Goal: Find specific page/section: Find specific page/section

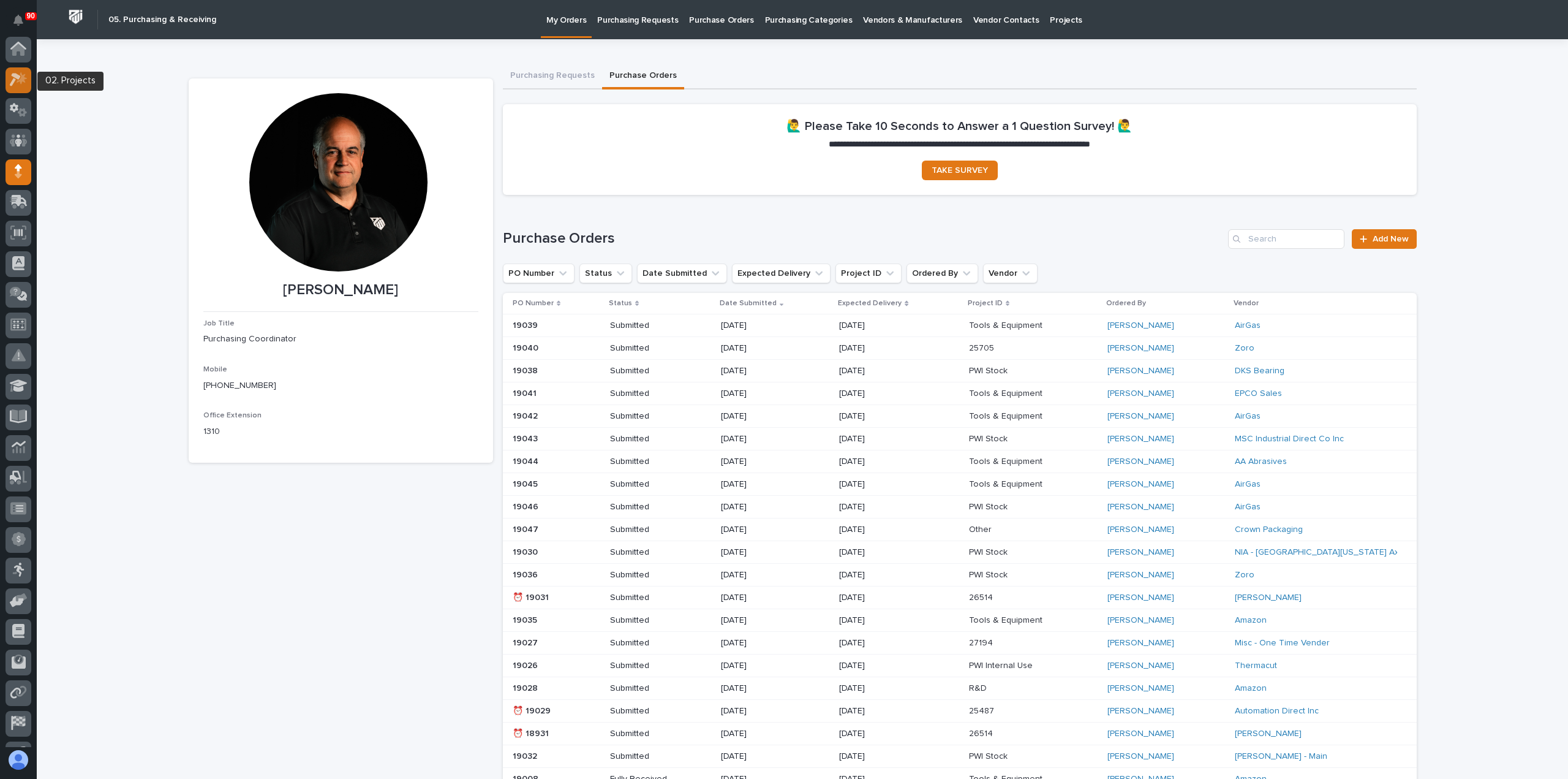
click at [19, 80] on icon at bounding box center [16, 80] width 11 height 13
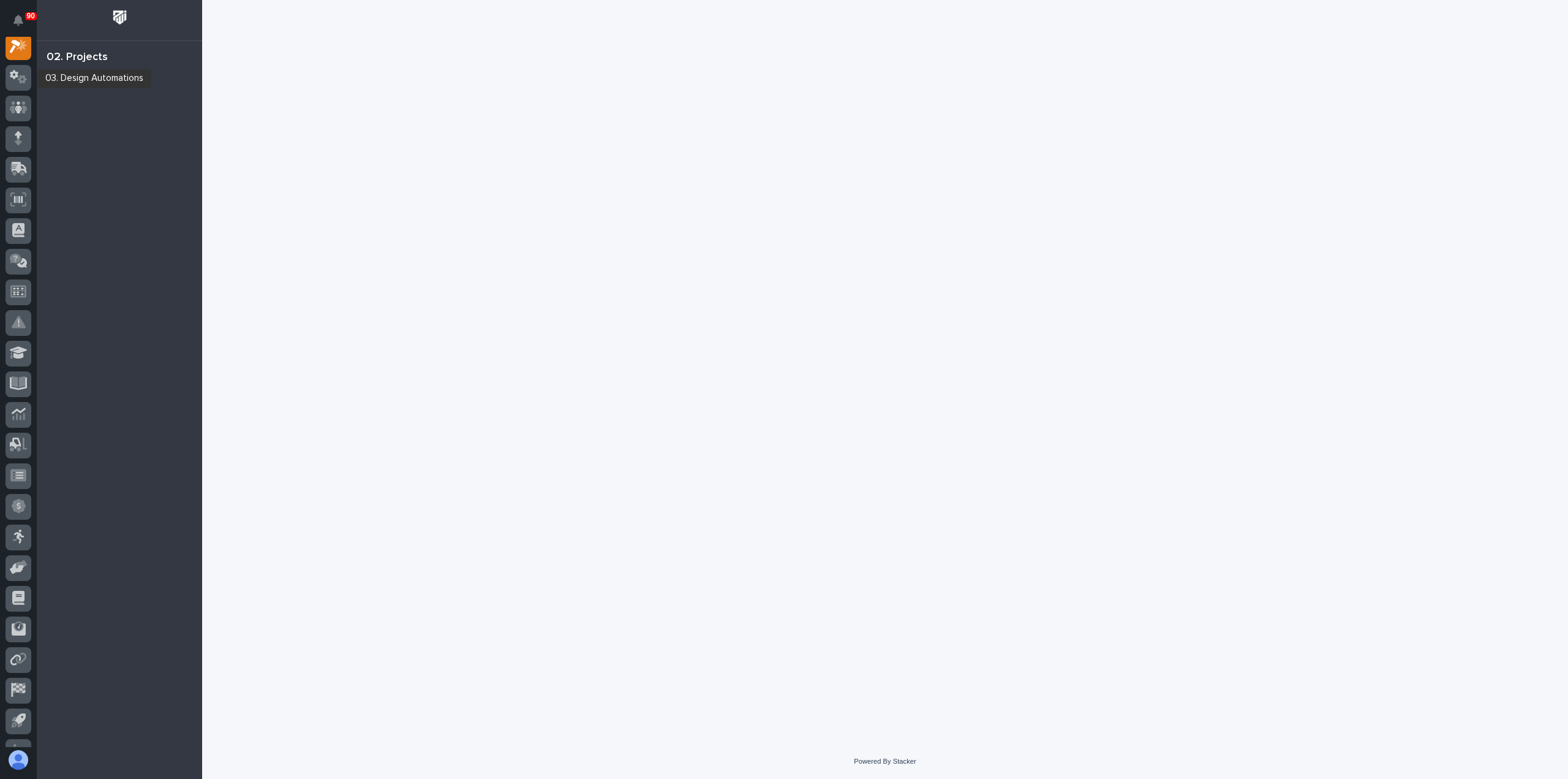
scroll to position [30, 0]
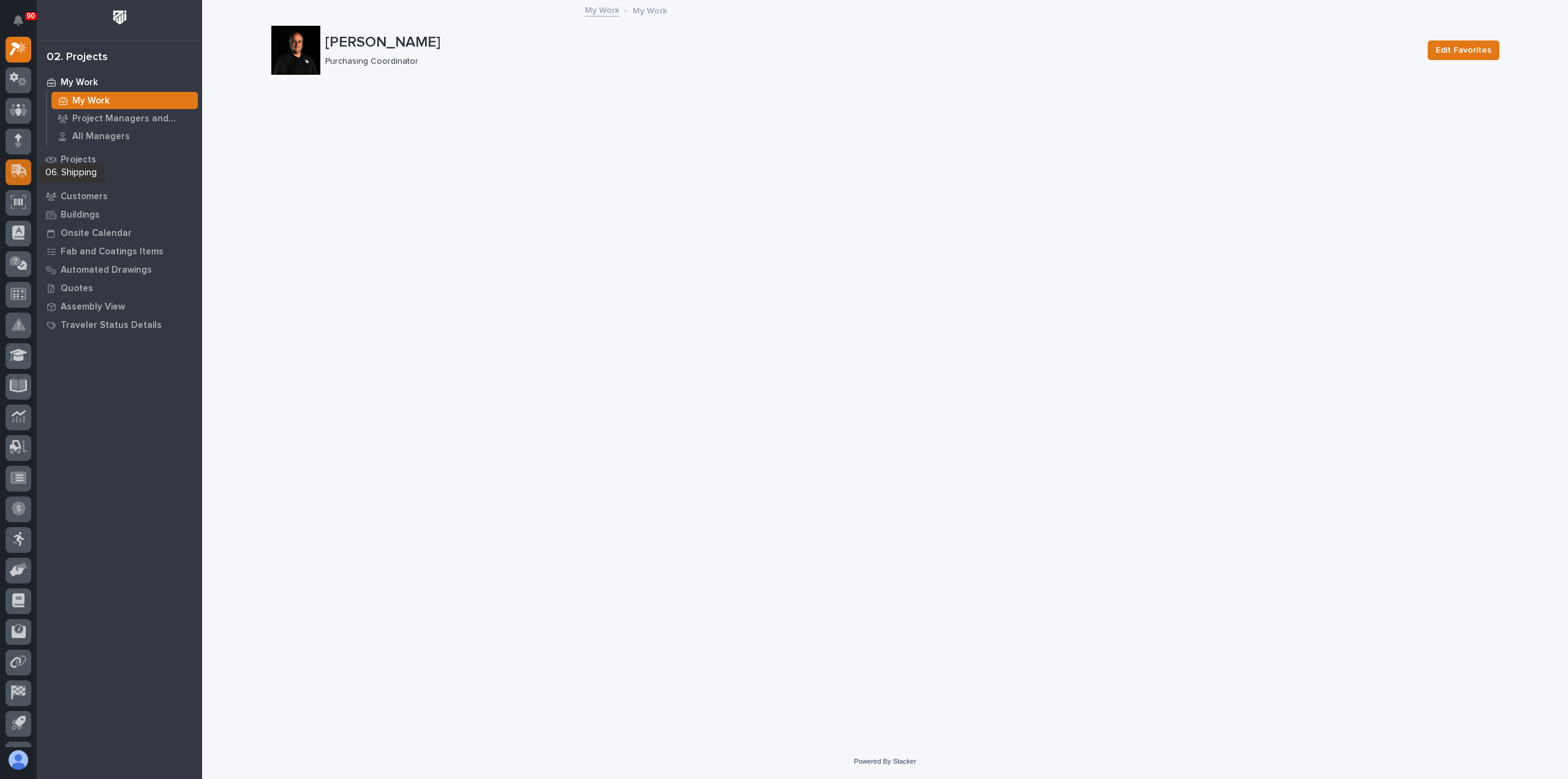
click at [18, 167] on icon at bounding box center [19, 169] width 16 height 12
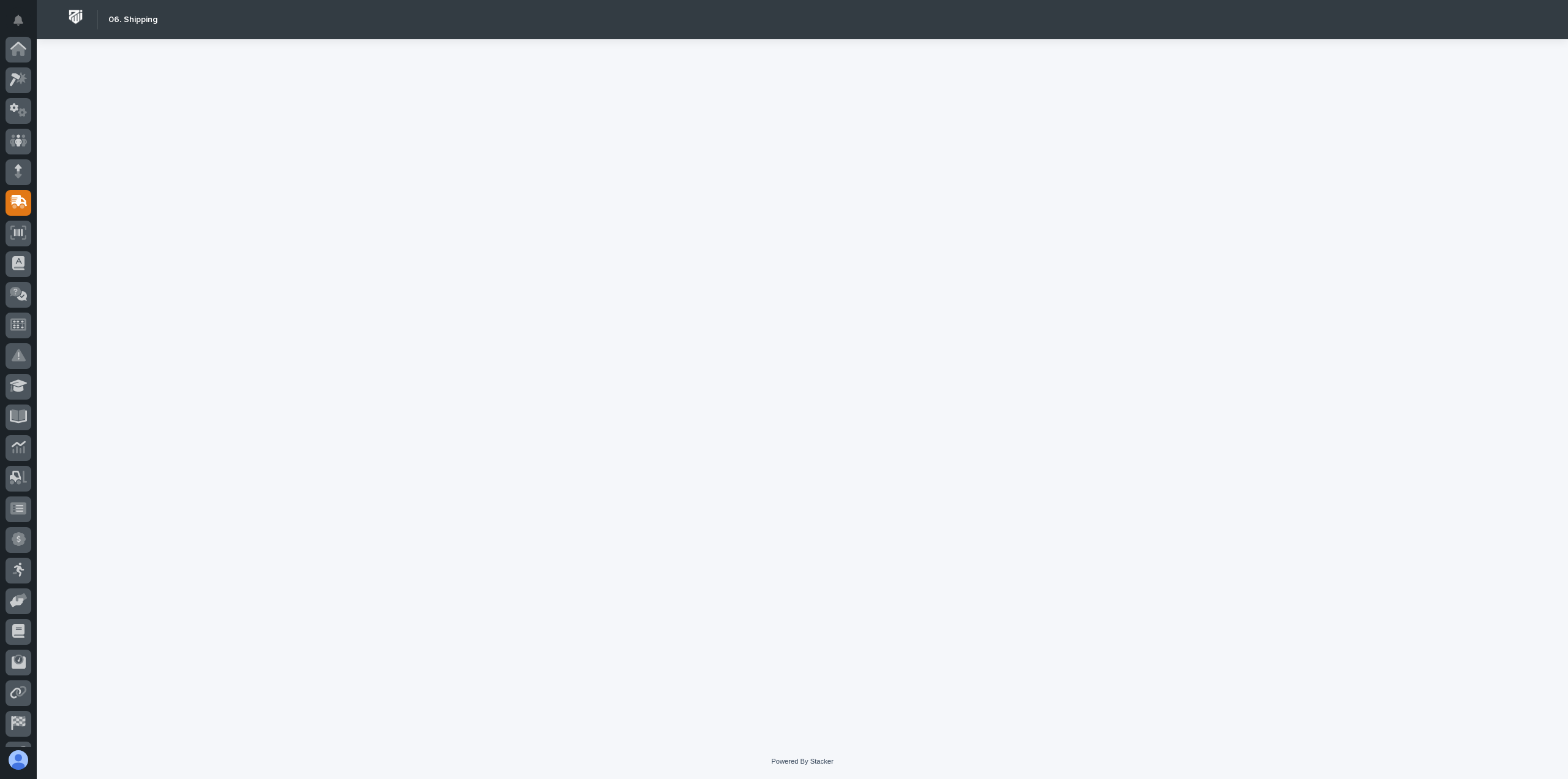
scroll to position [85, 0]
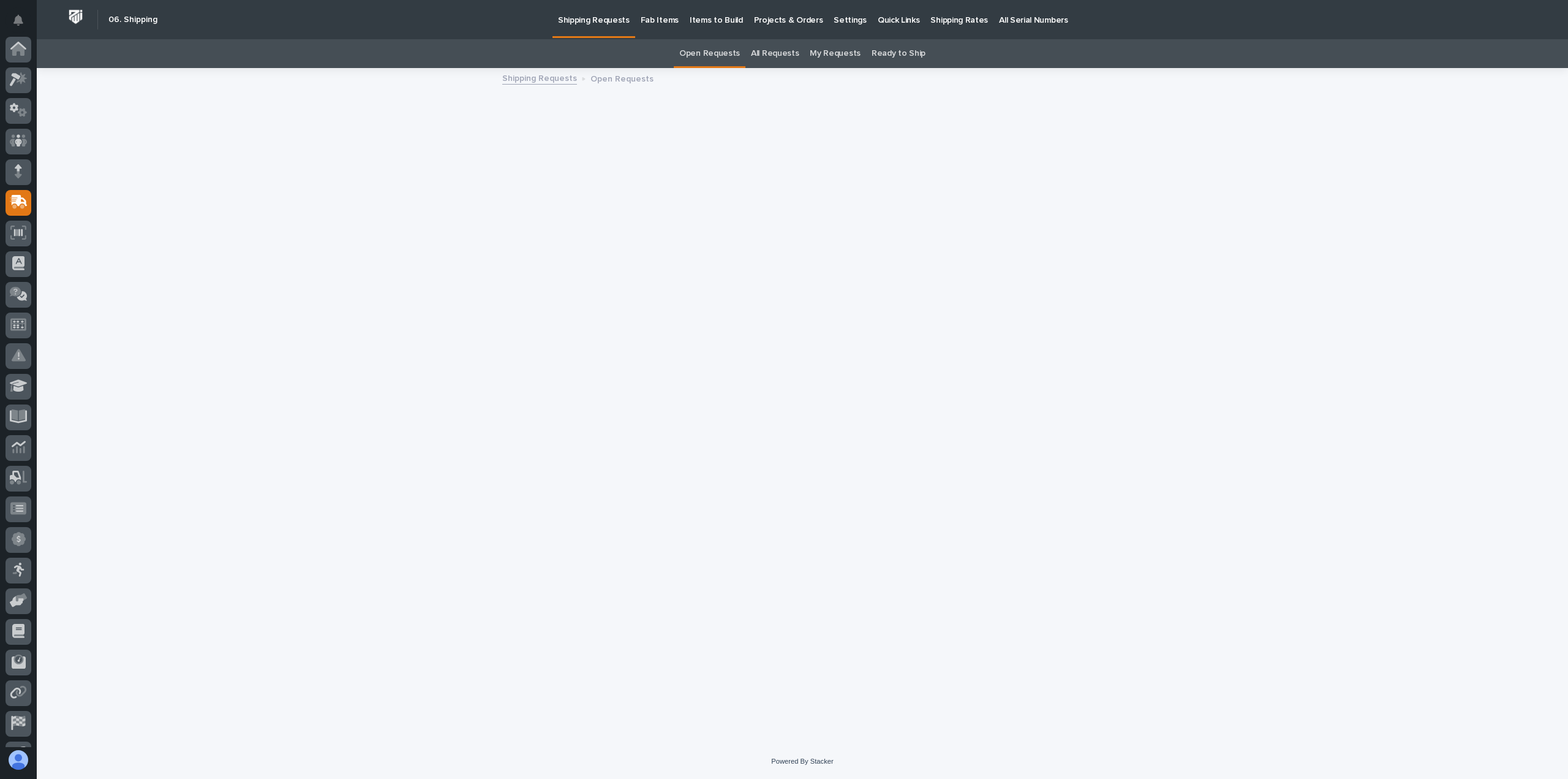
scroll to position [85, 0]
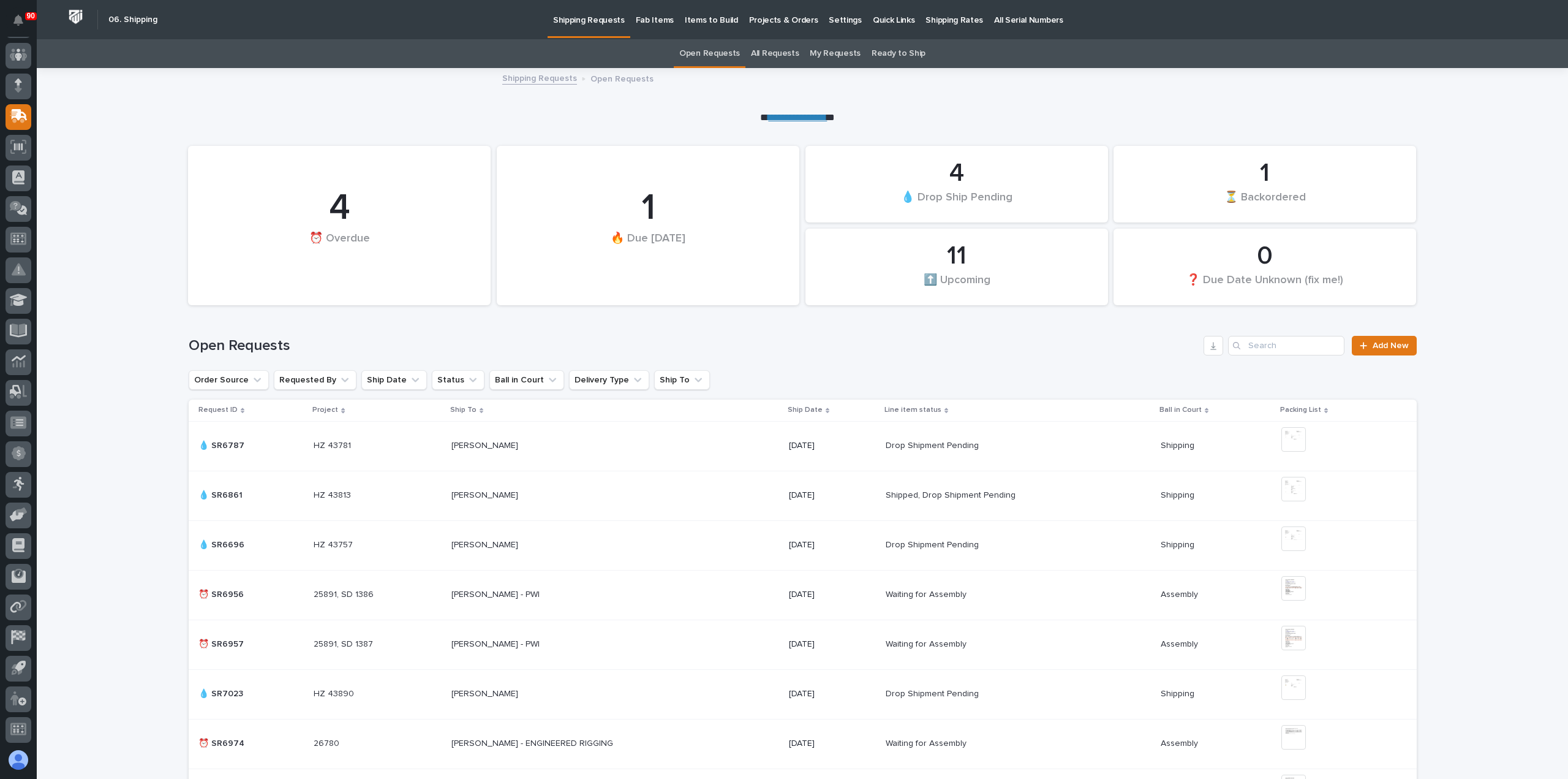
click at [660, 20] on p "Fab Items" at bounding box center [654, 12] width 38 height 26
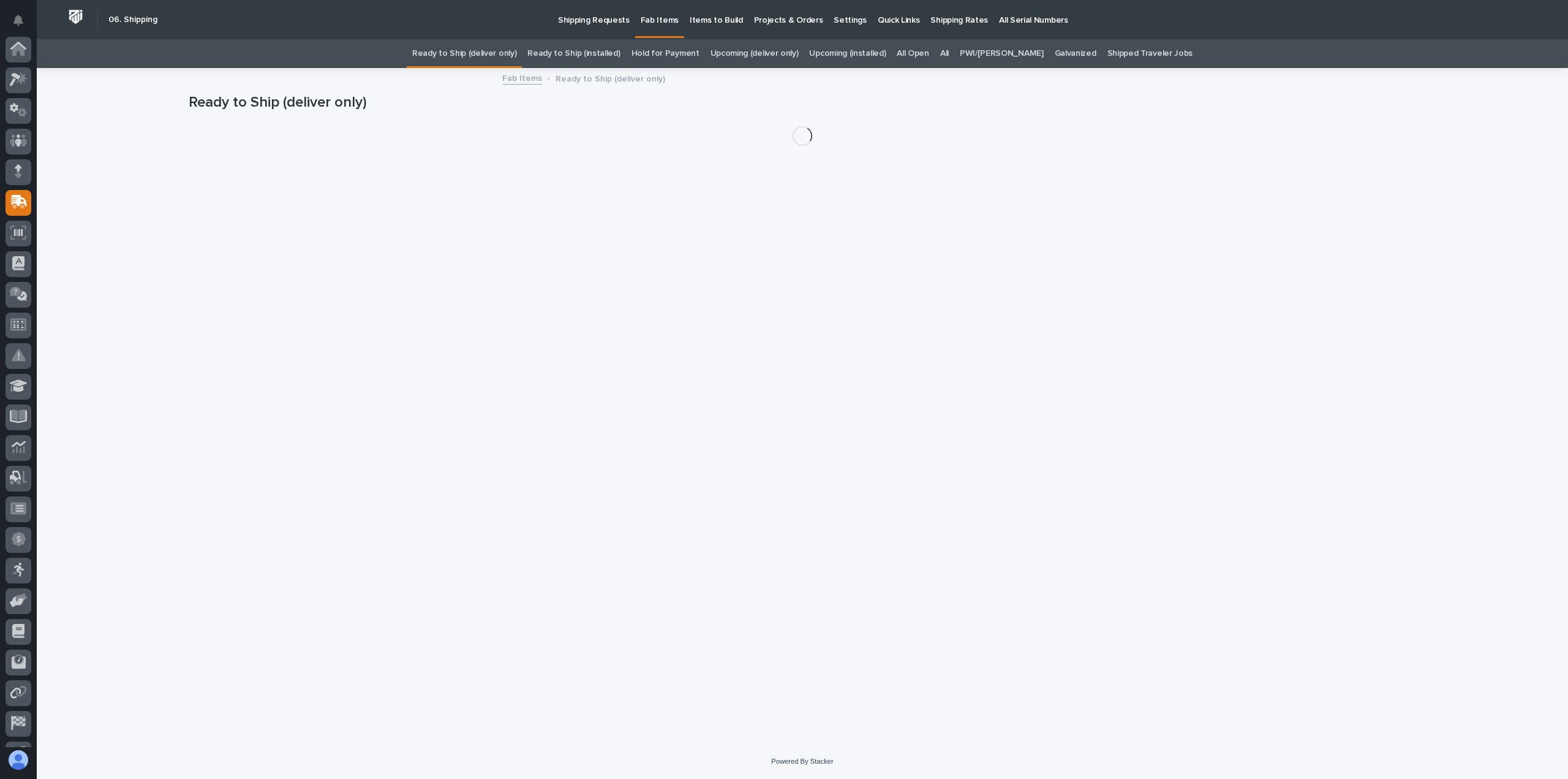
scroll to position [85, 0]
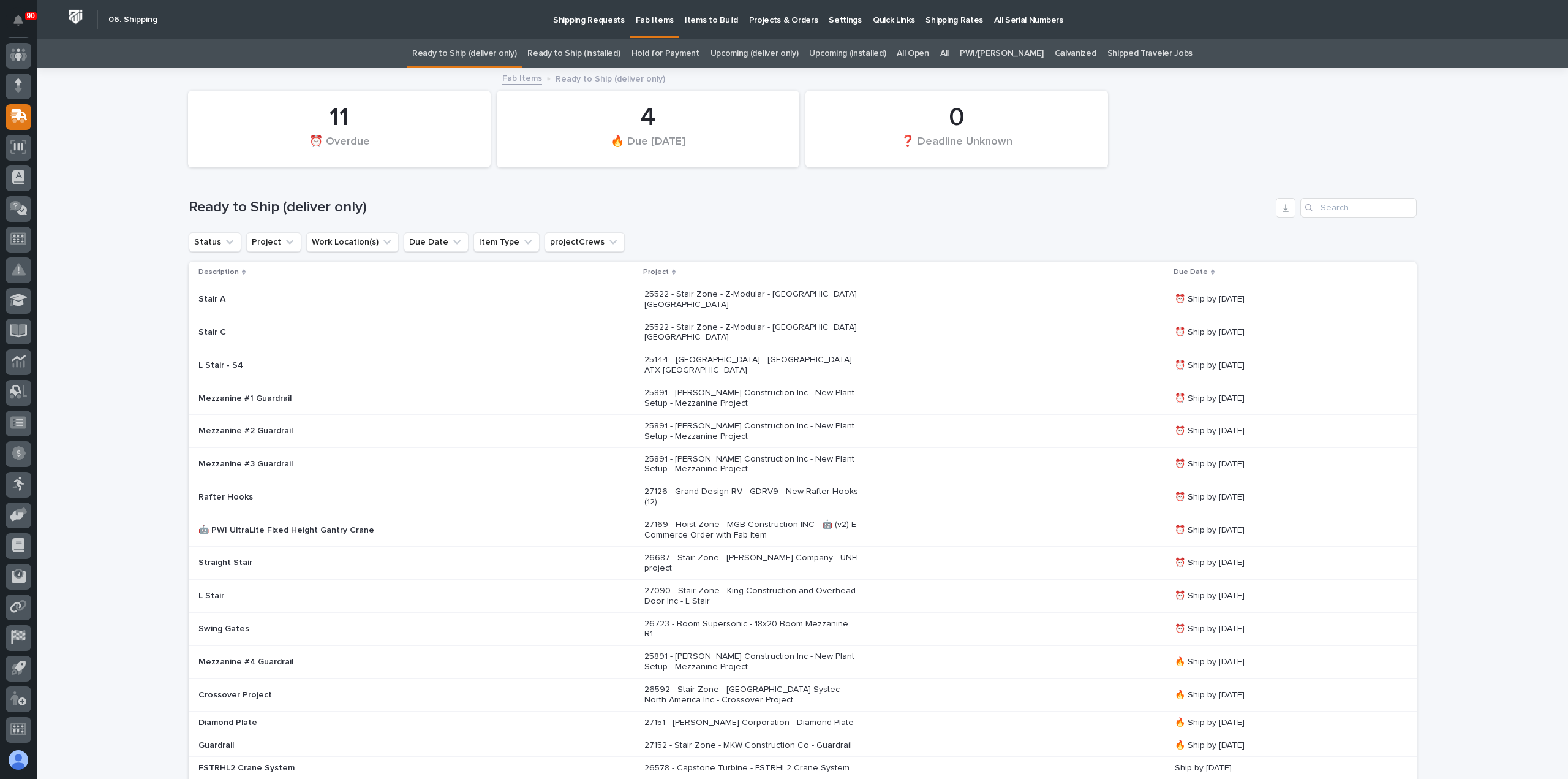
click at [949, 50] on link "All" at bounding box center [944, 53] width 9 height 29
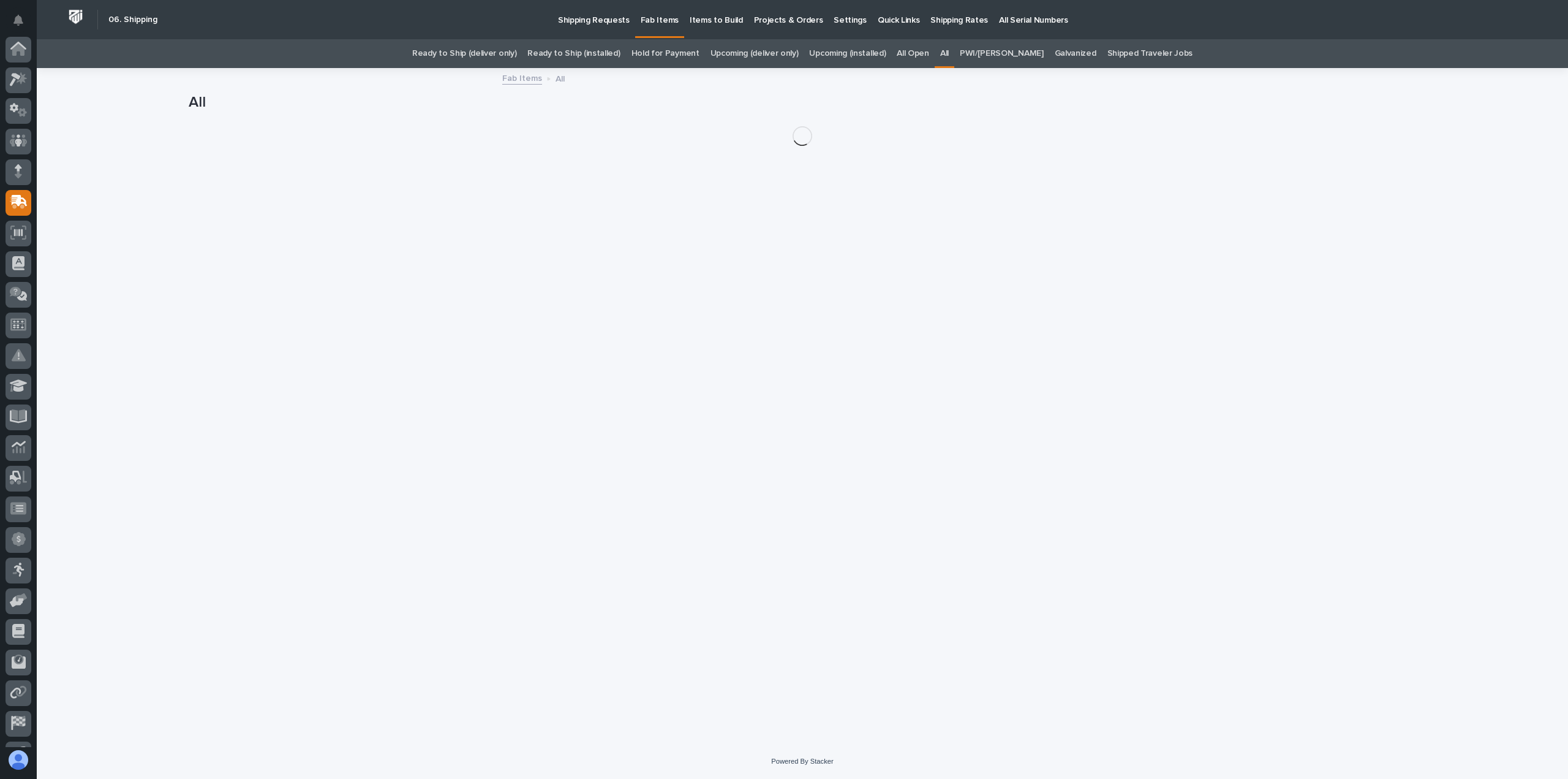
scroll to position [85, 0]
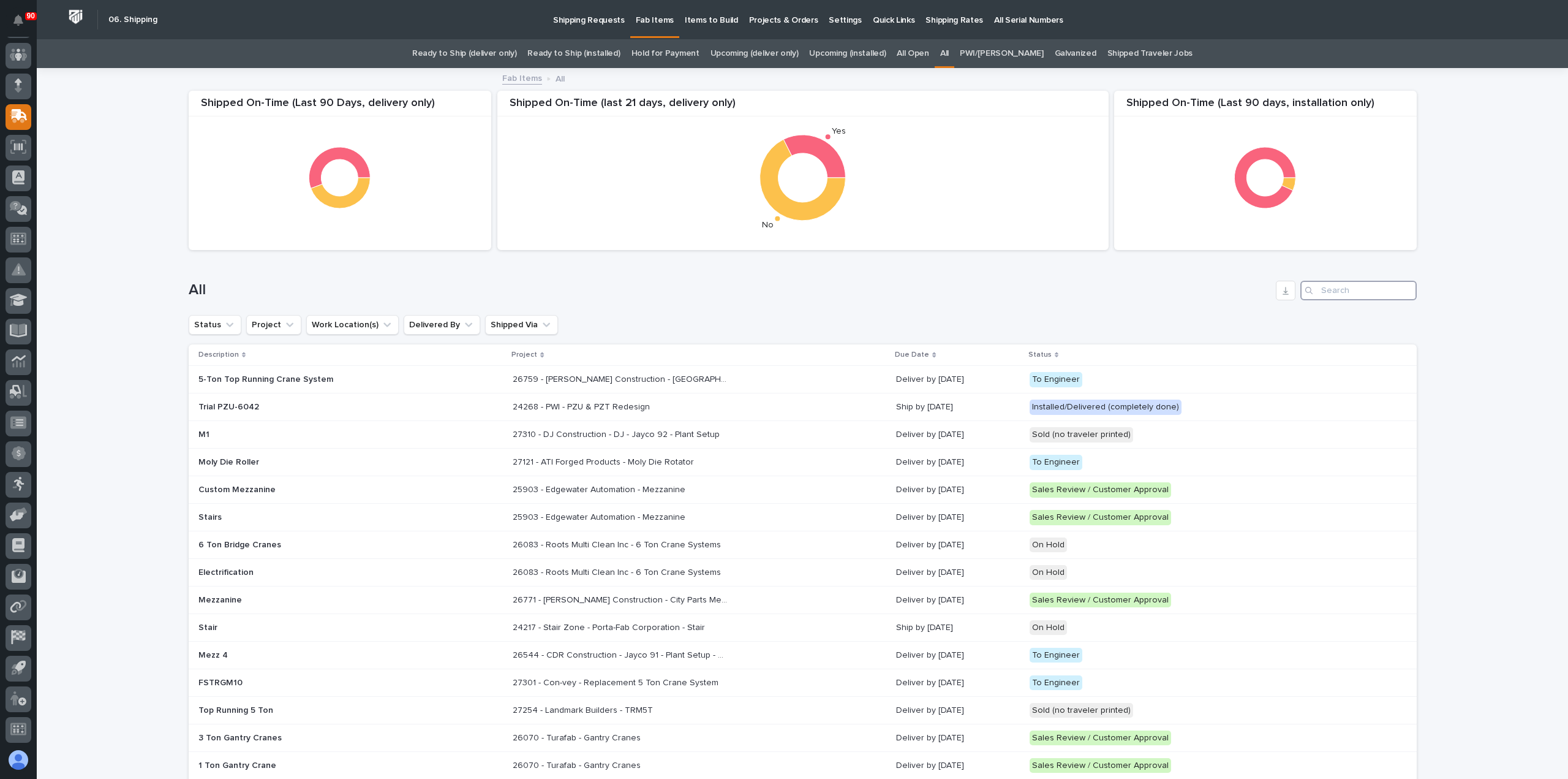
click at [1325, 292] on input "Search" at bounding box center [1358, 290] width 116 height 19
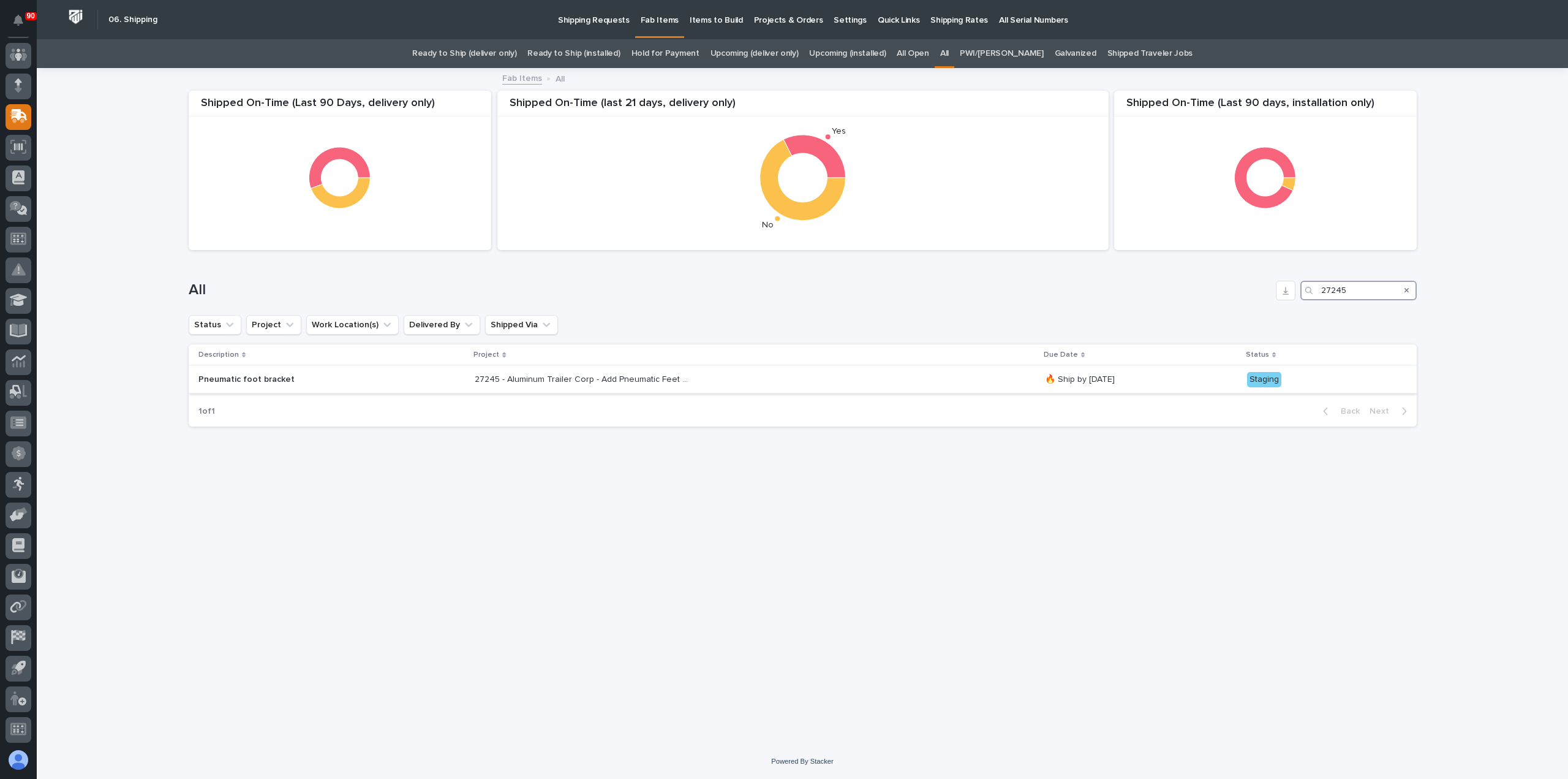
type input "27245"
click at [358, 377] on p "Pneumatic foot bracket" at bounding box center [306, 379] width 214 height 10
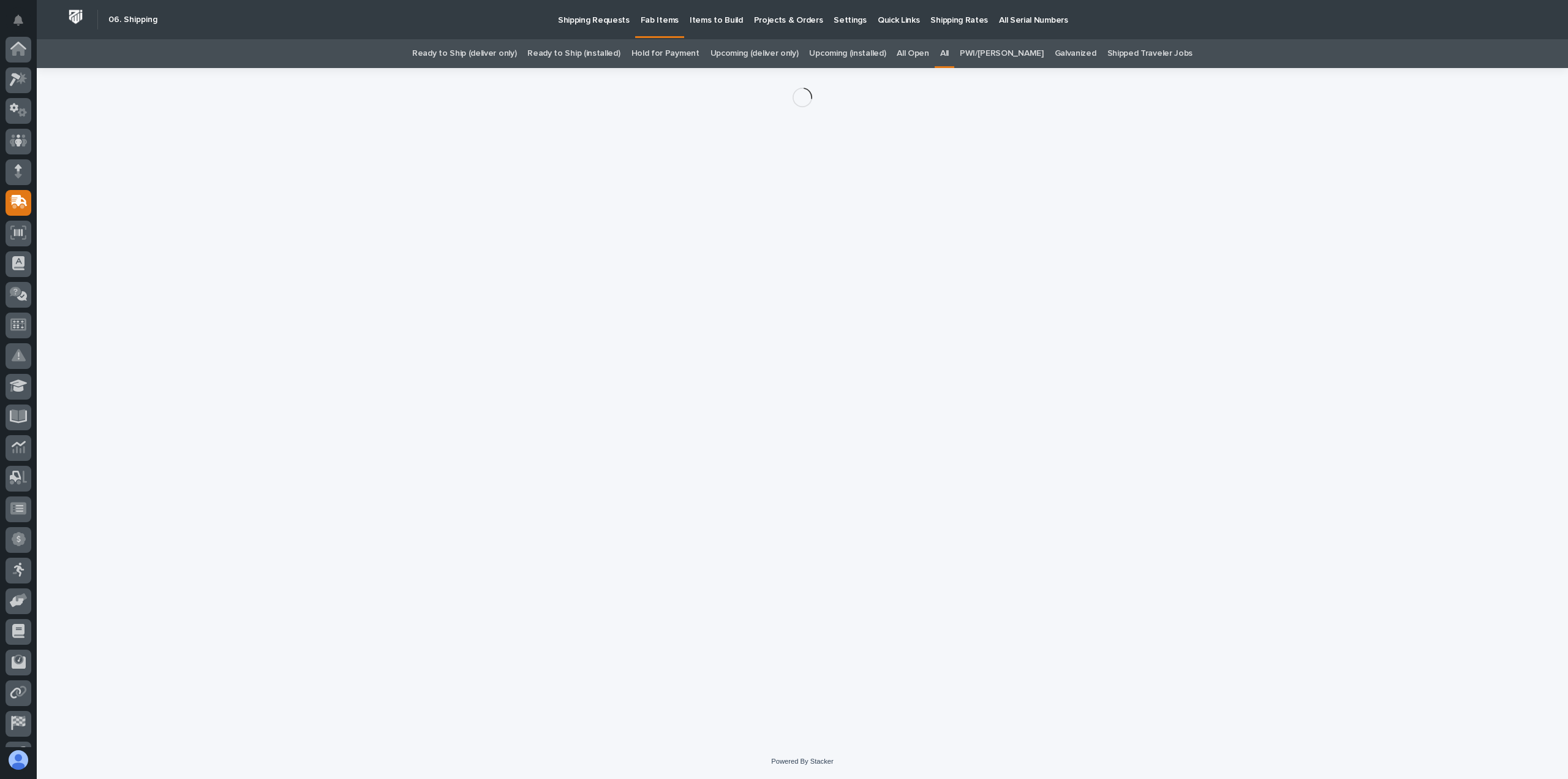
scroll to position [85, 0]
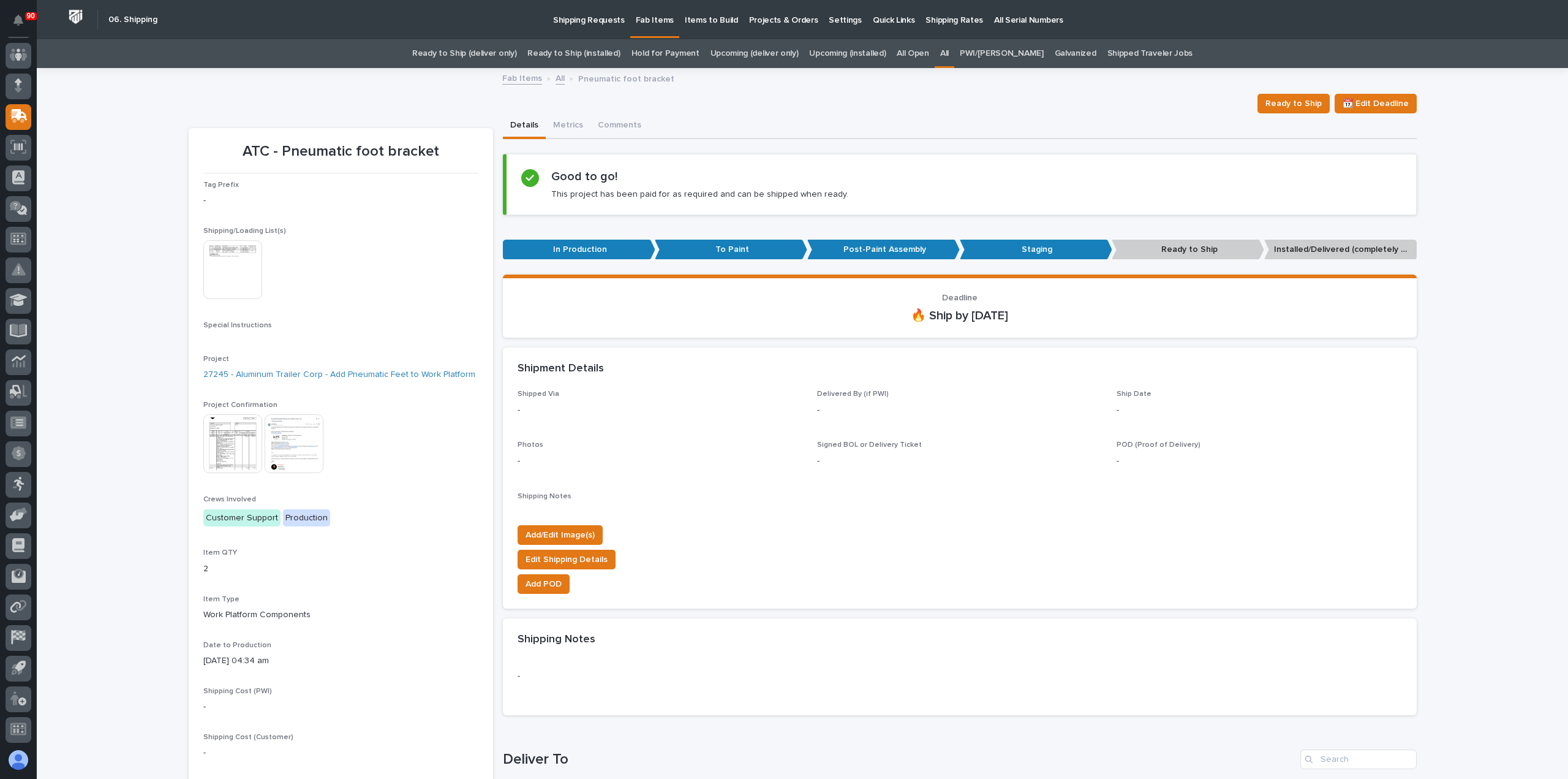
click at [229, 262] on img at bounding box center [233, 270] width 59 height 59
